Goal: Connect with others: Establish contact or relationships with other users

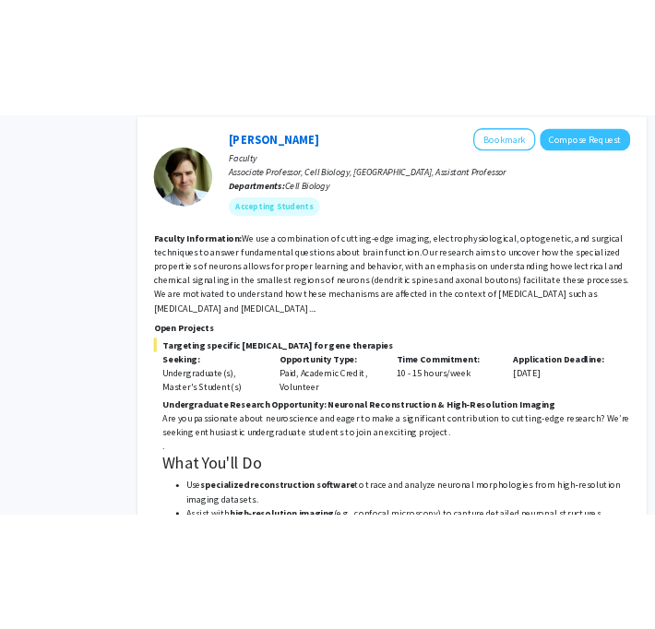
scroll to position [3376, 75]
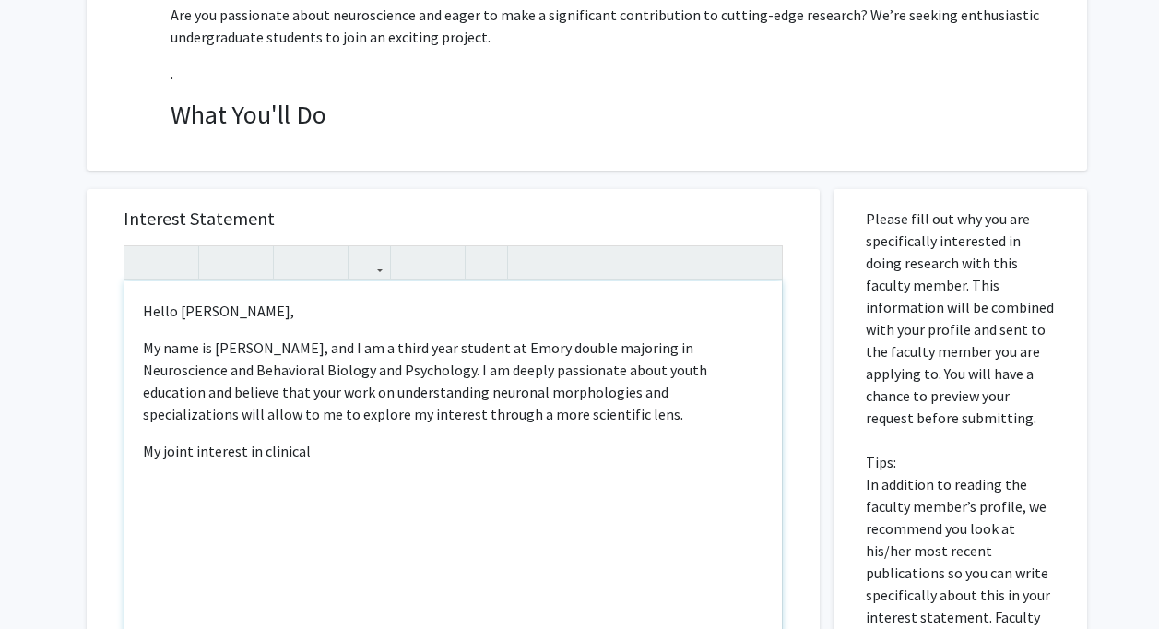
scroll to position [536, 0]
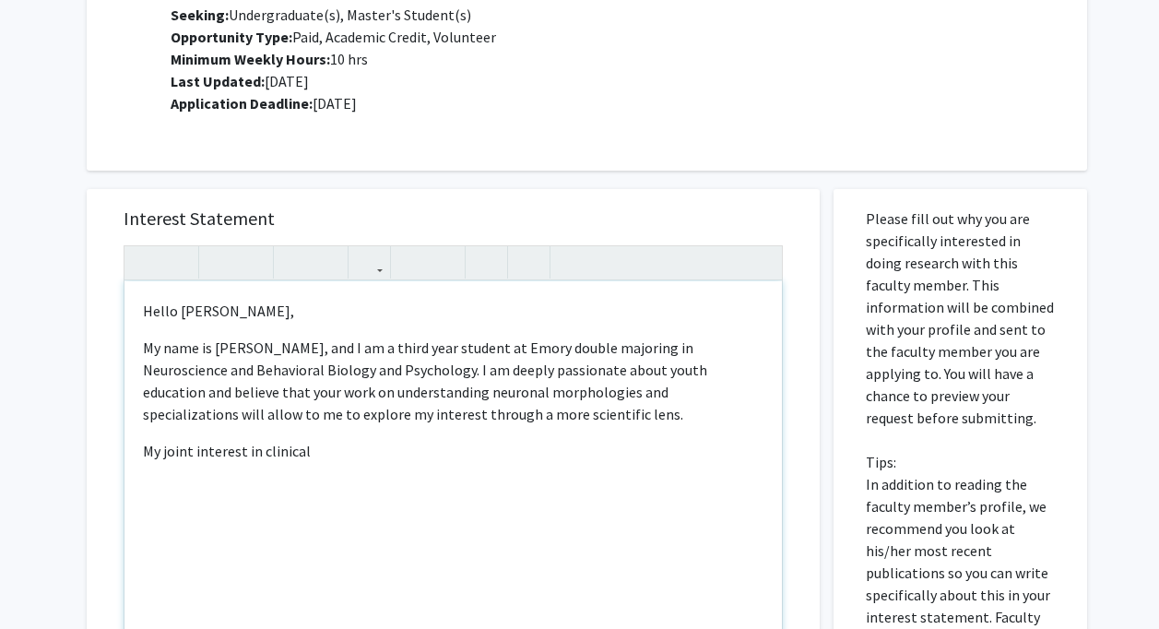
click at [234, 461] on p "My joint interest in clinical" at bounding box center [453, 451] width 620 height 22
type textarea "<p>Hello [PERSON_NAME],</p><p>My name is [PERSON_NAME], and I am a third year s…"
